Goal: Transaction & Acquisition: Purchase product/service

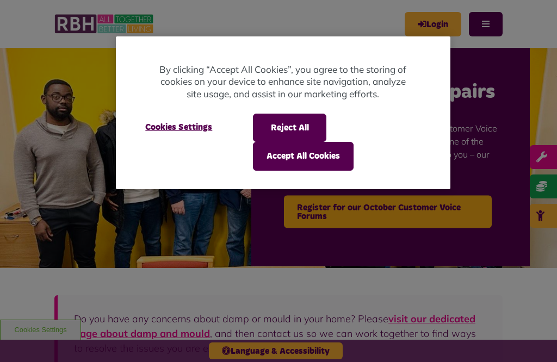
click at [288, 157] on button "Accept All Cookies" at bounding box center [303, 156] width 101 height 28
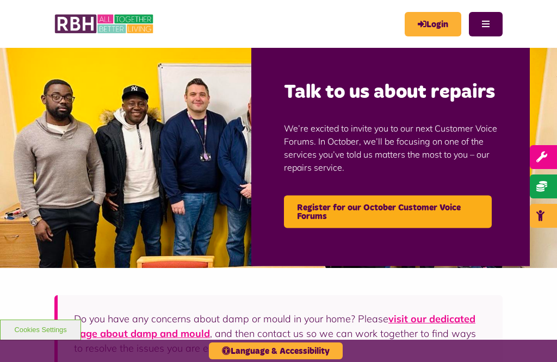
click at [433, 23] on link "Login" at bounding box center [432, 24] width 57 height 24
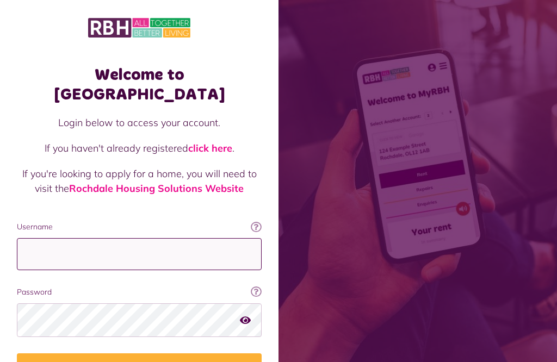
click at [35, 238] on input "Username" at bounding box center [139, 254] width 245 height 32
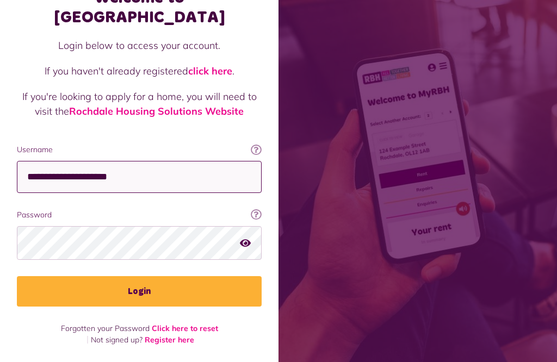
type input "**********"
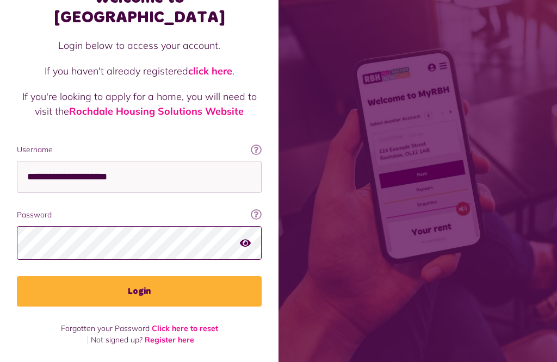
scroll to position [230, 0]
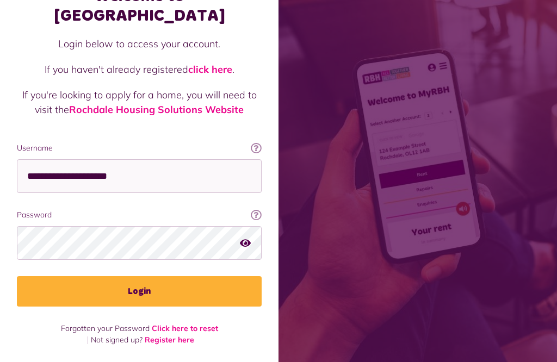
click at [151, 276] on button "Login" at bounding box center [139, 291] width 245 height 30
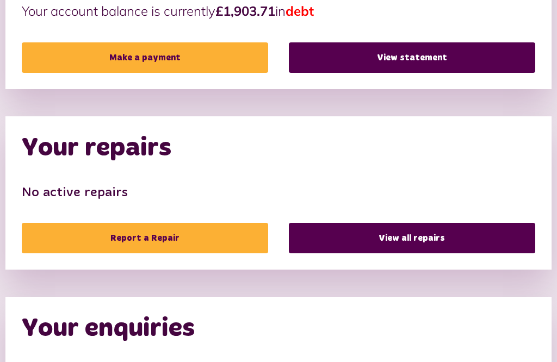
scroll to position [342, 0]
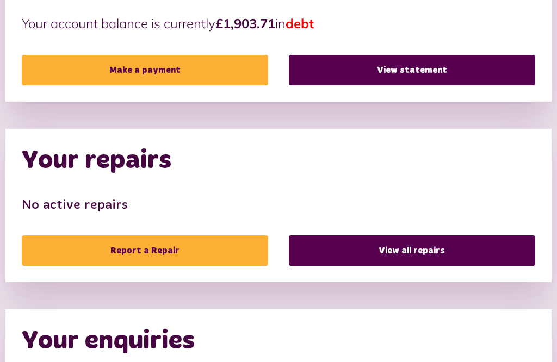
click at [403, 72] on link "View statement" at bounding box center [412, 70] width 246 height 30
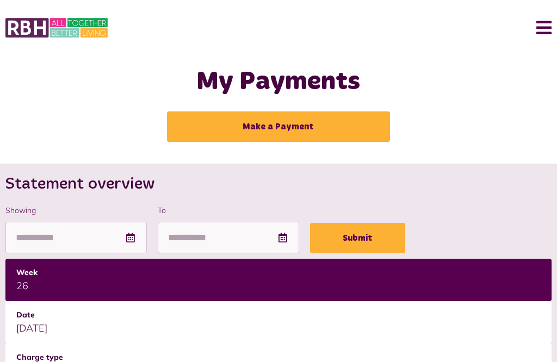
click at [548, 29] on button "Menu" at bounding box center [539, 28] width 23 height 34
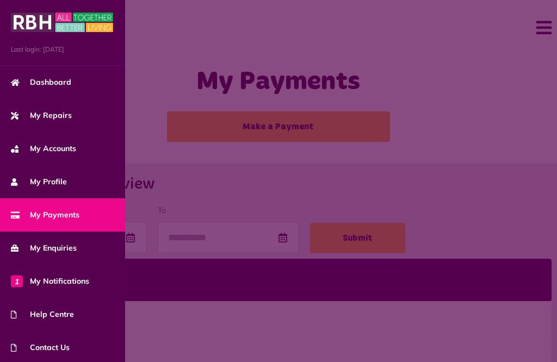
click at [526, 139] on span at bounding box center [278, 181] width 557 height 362
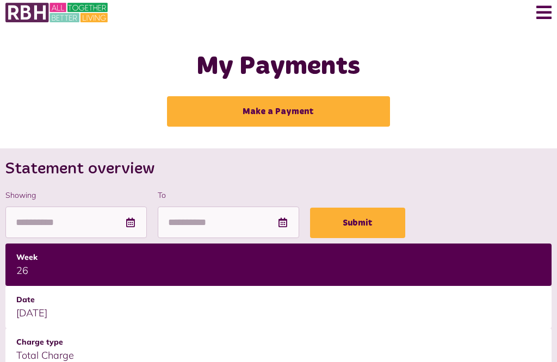
scroll to position [23, 0]
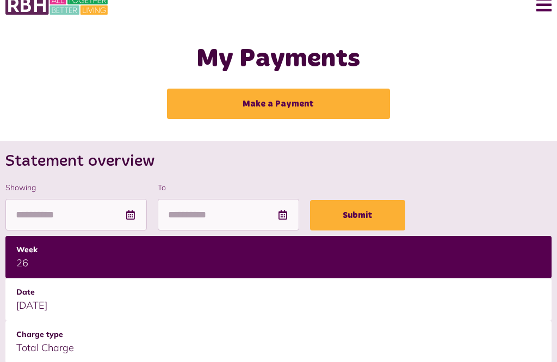
click at [290, 96] on link "Make a Payment" at bounding box center [278, 104] width 223 height 30
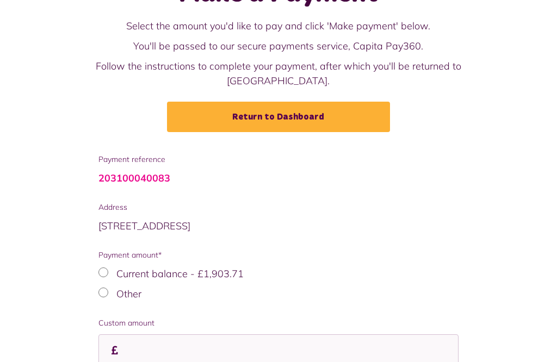
scroll to position [97, 0]
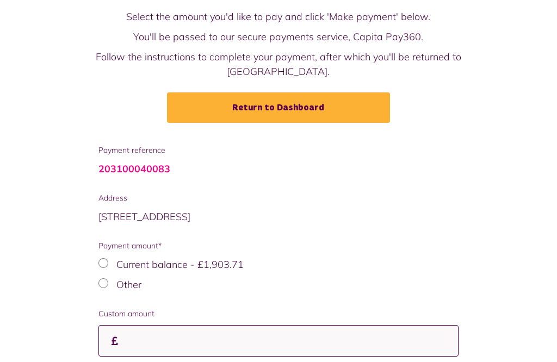
click at [129, 328] on input "Custom amount" at bounding box center [278, 341] width 360 height 32
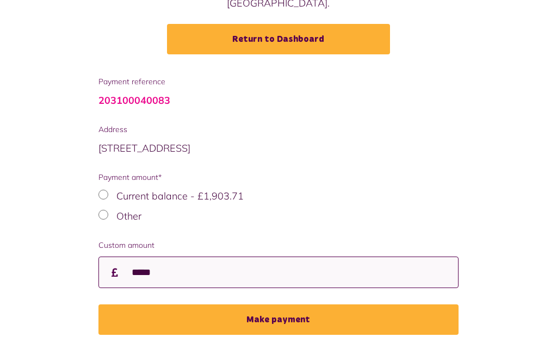
type input "*****"
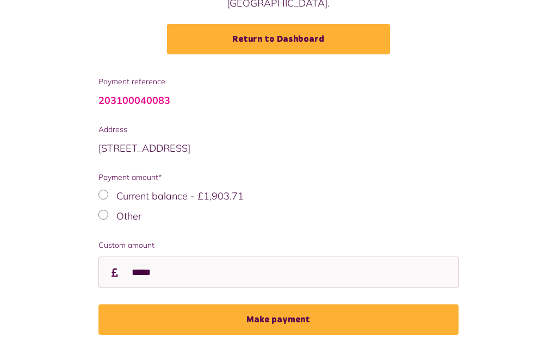
click at [272, 304] on button "Make payment" at bounding box center [278, 319] width 360 height 30
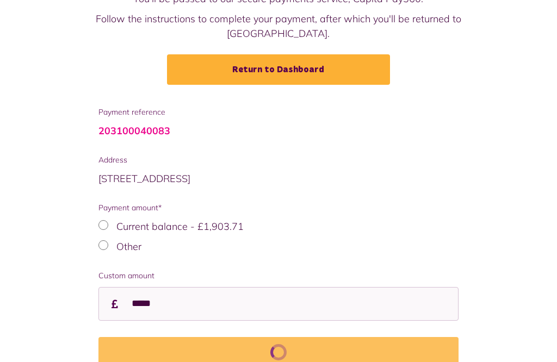
scroll to position [153, 0]
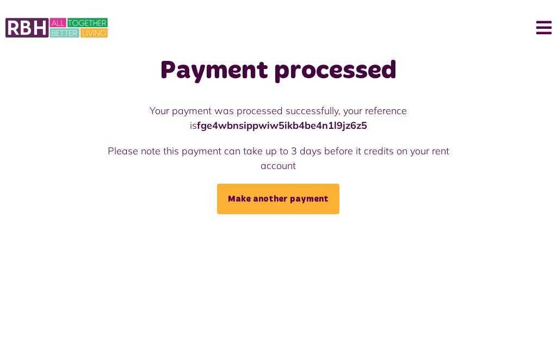
click at [545, 30] on button "Menu" at bounding box center [539, 28] width 23 height 34
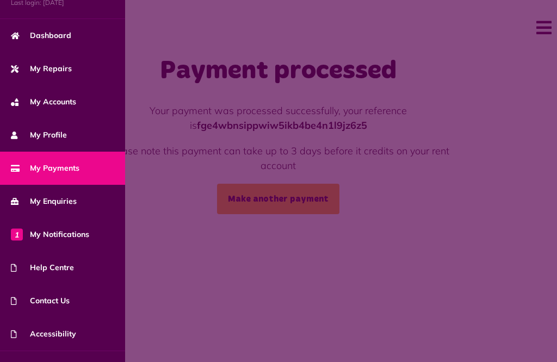
scroll to position [67, 0]
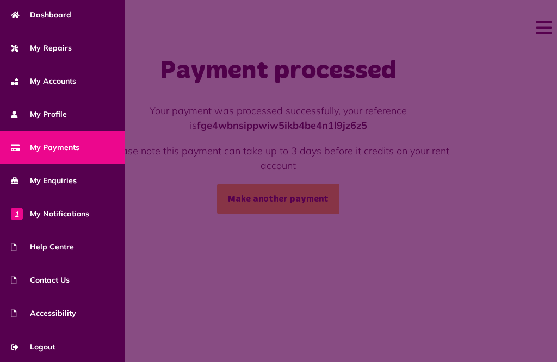
click at [55, 348] on span "Logout" at bounding box center [33, 346] width 44 height 11
